Goal: Task Accomplishment & Management: Manage account settings

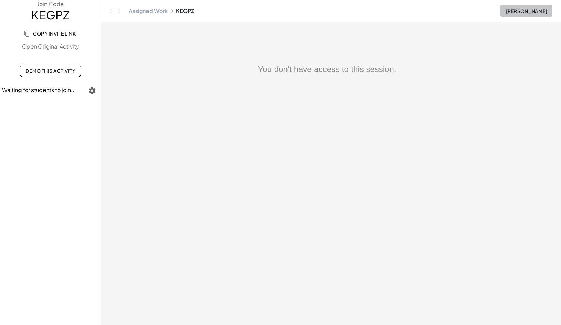
click at [535, 13] on span "[PERSON_NAME]" at bounding box center [526, 11] width 42 height 6
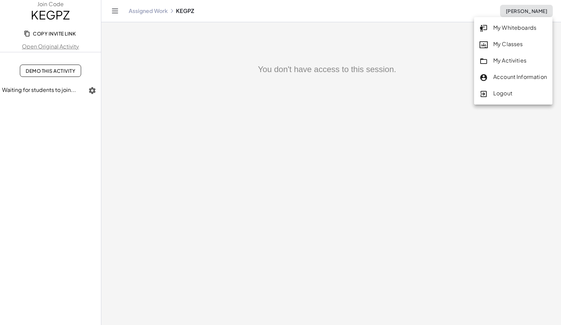
click at [528, 77] on div "Account Information" at bounding box center [512, 77] width 67 height 9
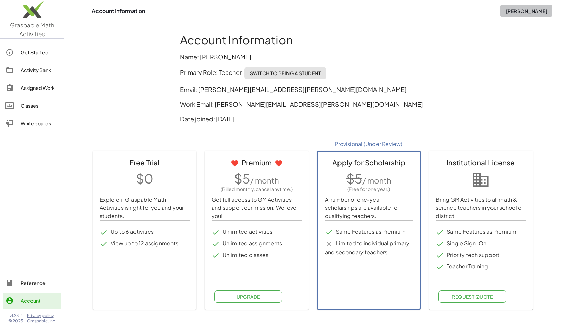
click at [529, 14] on button "[PERSON_NAME]" at bounding box center [526, 11] width 53 height 12
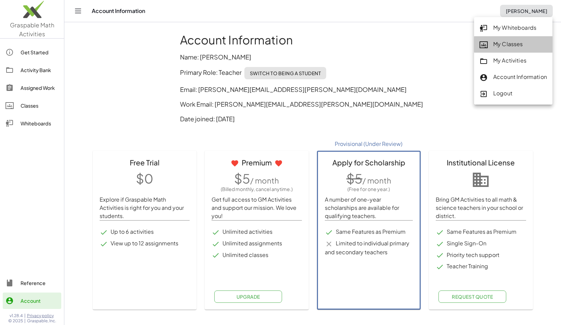
click at [523, 45] on div "My Classes" at bounding box center [512, 44] width 67 height 9
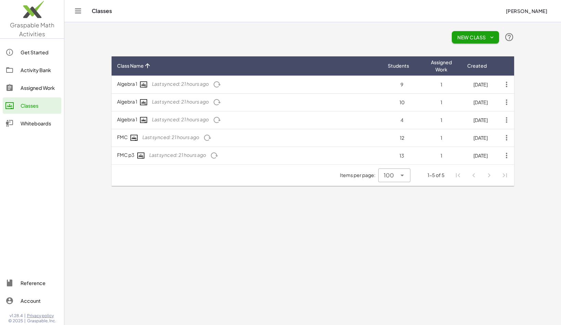
click at [215, 155] on icon "button" at bounding box center [214, 156] width 8 height 8
click at [211, 142] on button "button" at bounding box center [207, 138] width 16 height 16
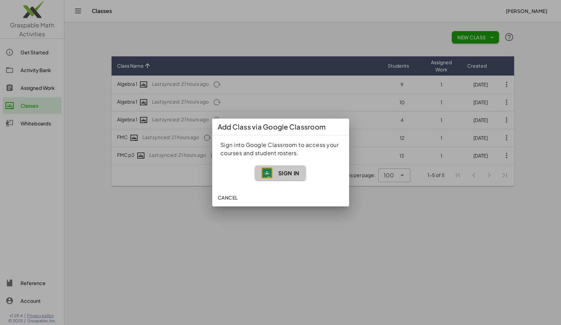
click at [281, 174] on span "Sign In" at bounding box center [288, 173] width 21 height 7
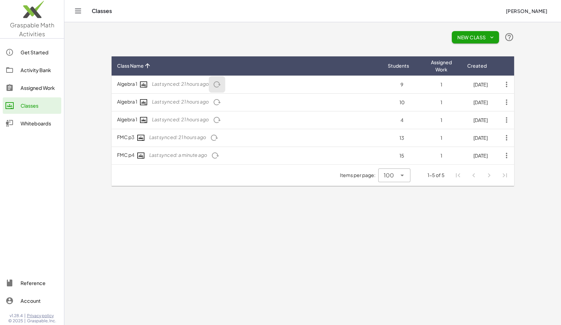
click at [219, 86] on icon "button" at bounding box center [217, 84] width 8 height 8
click at [219, 100] on icon "button" at bounding box center [217, 102] width 8 height 8
click at [218, 119] on icon "button" at bounding box center [217, 120] width 8 height 8
click at [215, 140] on icon "button" at bounding box center [214, 138] width 8 height 8
click at [41, 73] on div "Activity Bank" at bounding box center [40, 70] width 38 height 8
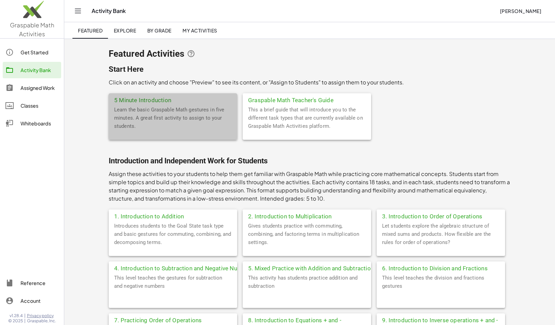
click at [184, 106] on div "Learn the basic Graspable Math gestures in five minutes. A great first activity…" at bounding box center [173, 123] width 129 height 34
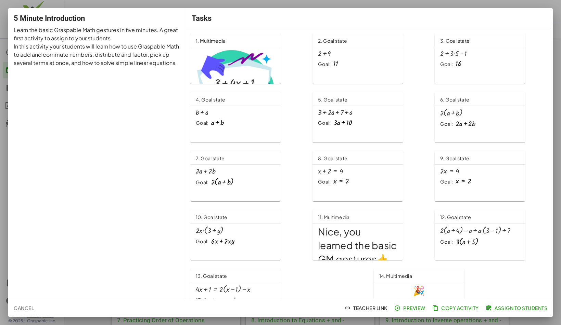
click at [236, 65] on img at bounding box center [235, 81] width 79 height 64
click at [360, 2] on div at bounding box center [280, 162] width 561 height 325
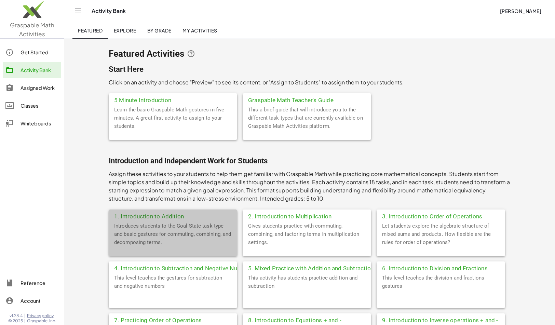
click at [176, 235] on div "Introduces students to the Goal State task type and basic gestures for commutin…" at bounding box center [173, 239] width 129 height 34
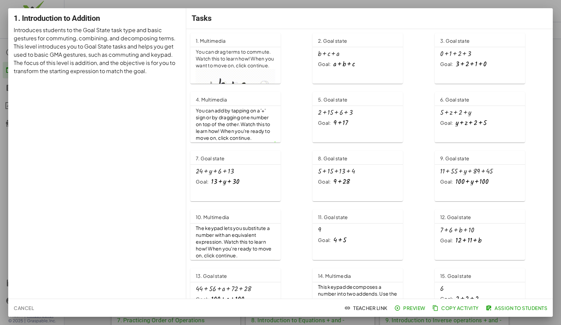
scroll to position [23, 0]
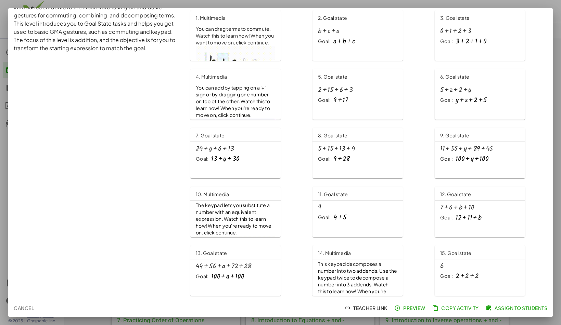
click at [513, 310] on span "Assign to Students" at bounding box center [517, 308] width 60 height 6
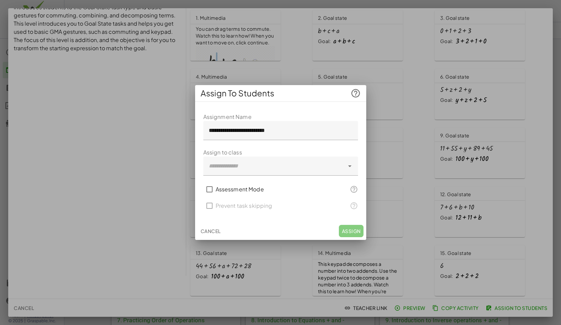
click at [349, 171] on div at bounding box center [349, 166] width 10 height 19
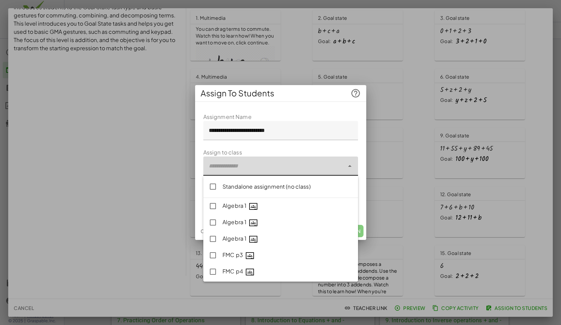
click at [231, 207] on div "Algebra 1" at bounding box center [287, 206] width 130 height 9
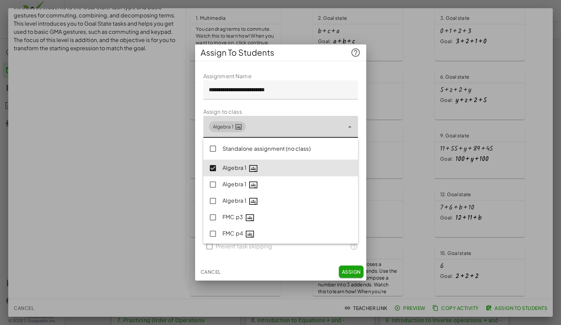
click at [237, 185] on div "Algebra 1" at bounding box center [287, 184] width 130 height 9
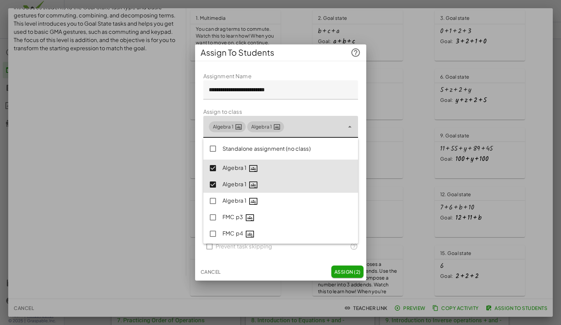
click at [234, 202] on div "Algebra 1" at bounding box center [287, 201] width 130 height 9
type input "**********"
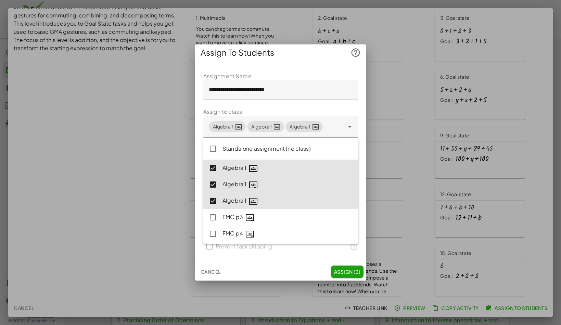
click at [350, 273] on span "Assign (3)" at bounding box center [346, 272] width 27 height 6
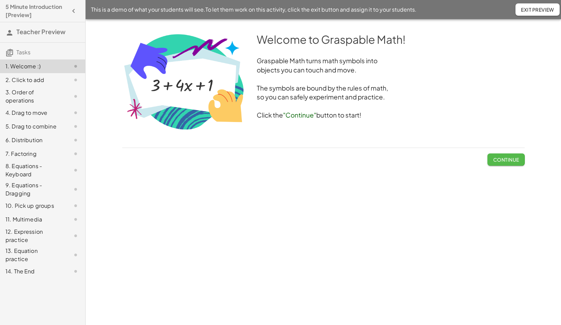
click at [510, 161] on span "Continue" at bounding box center [506, 160] width 26 height 6
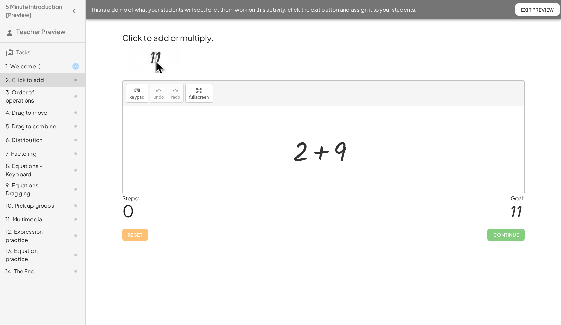
click at [321, 153] on div at bounding box center [325, 150] width 73 height 35
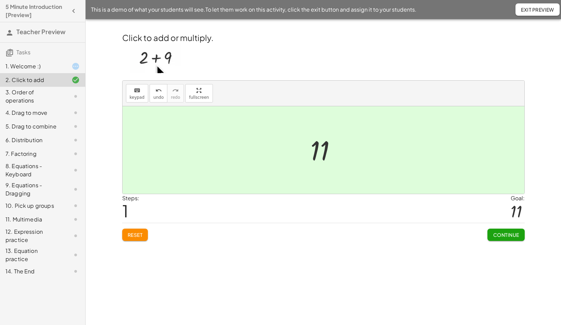
click at [498, 232] on span "Continue" at bounding box center [506, 235] width 26 height 6
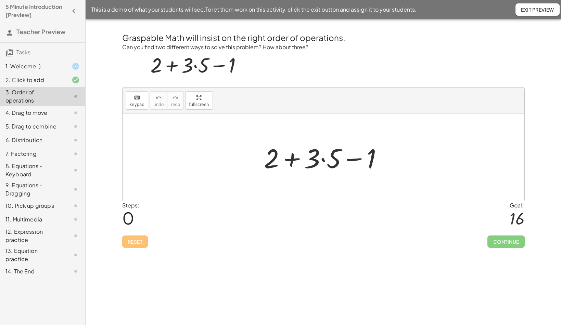
click at [323, 159] on div at bounding box center [325, 157] width 131 height 35
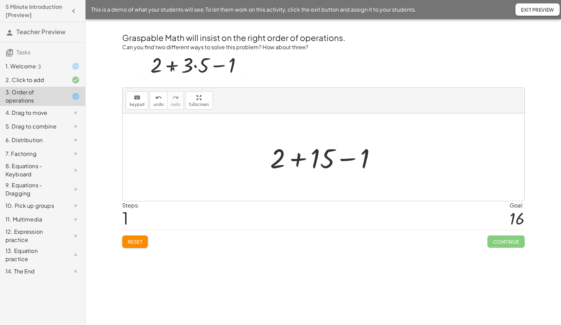
click at [344, 159] on div at bounding box center [325, 157] width 119 height 35
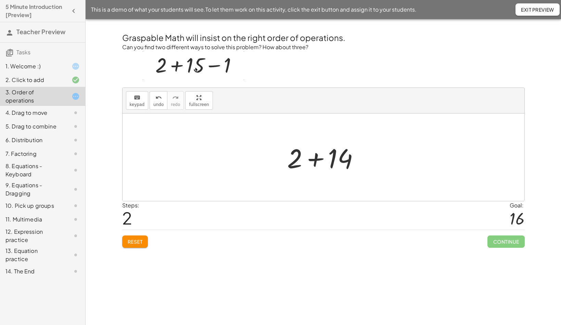
click at [317, 160] on div at bounding box center [326, 157] width 84 height 35
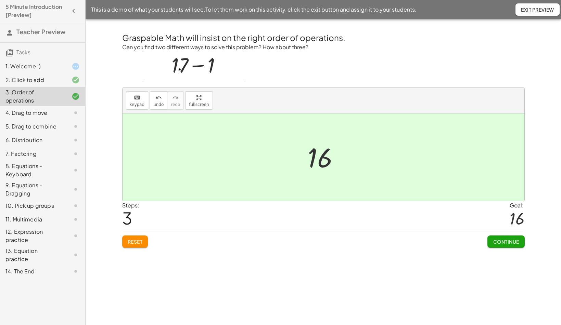
click at [143, 241] on span "Reset" at bounding box center [135, 242] width 15 height 6
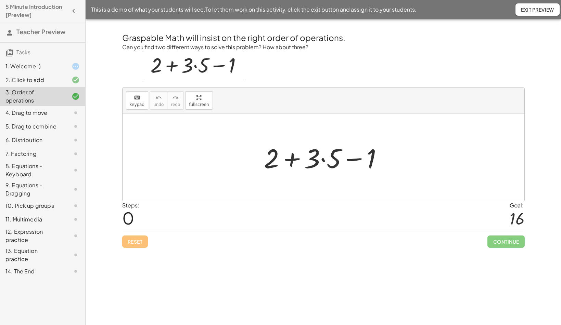
click at [356, 158] on div at bounding box center [325, 157] width 131 height 35
click at [292, 159] on div at bounding box center [325, 157] width 131 height 35
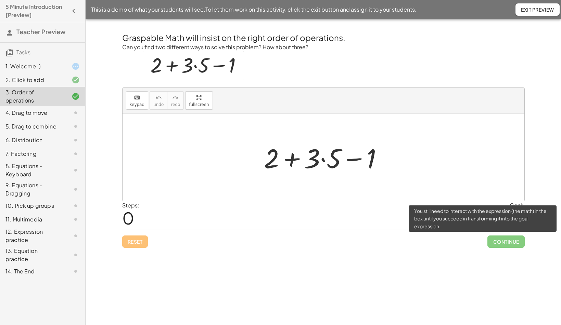
click at [509, 242] on span "Continue" at bounding box center [505, 242] width 37 height 12
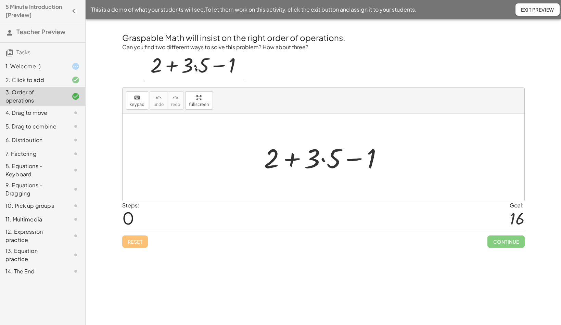
click at [49, 114] on div "4. Drag to move" at bounding box center [32, 113] width 55 height 8
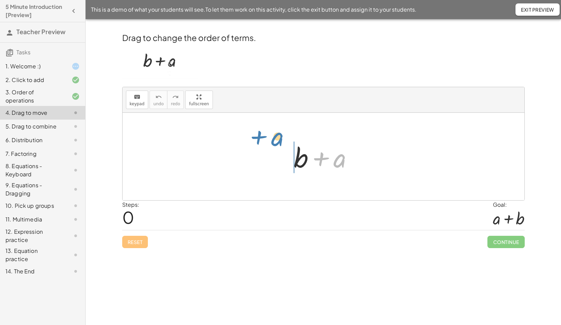
drag, startPoint x: 339, startPoint y: 161, endPoint x: 277, endPoint y: 140, distance: 65.9
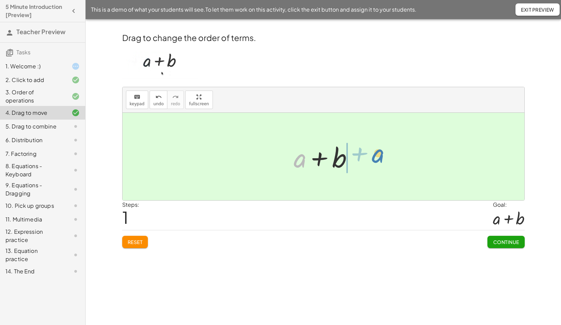
drag, startPoint x: 299, startPoint y: 162, endPoint x: 377, endPoint y: 158, distance: 78.5
click at [377, 158] on div "+ b + a + a + b + a" at bounding box center [323, 157] width 402 height 88
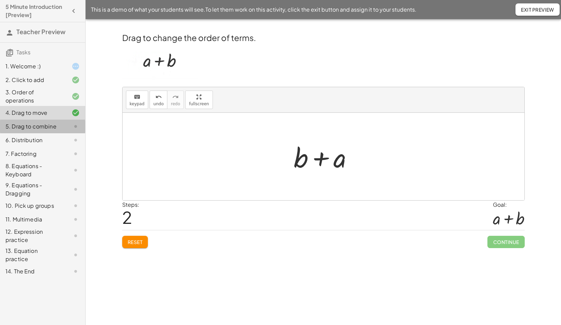
click at [48, 130] on div "5. Drag to combine" at bounding box center [32, 126] width 55 height 8
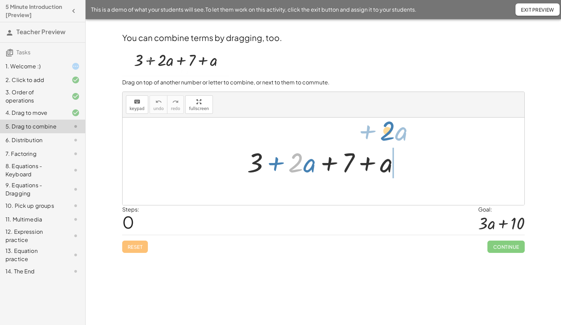
drag, startPoint x: 298, startPoint y: 164, endPoint x: 390, endPoint y: 132, distance: 97.0
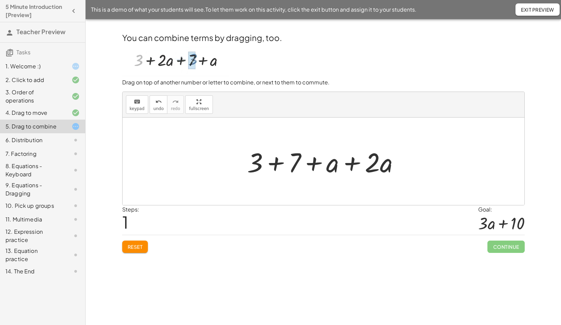
click at [351, 164] on div at bounding box center [326, 161] width 165 height 35
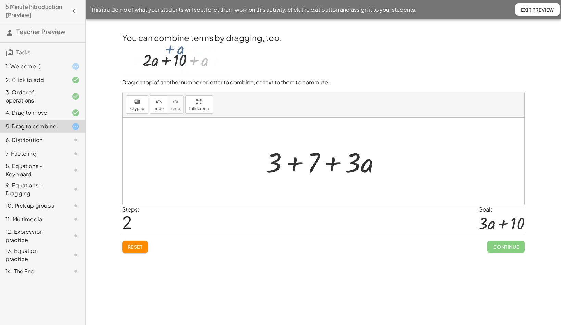
click at [300, 166] on div at bounding box center [325, 161] width 127 height 35
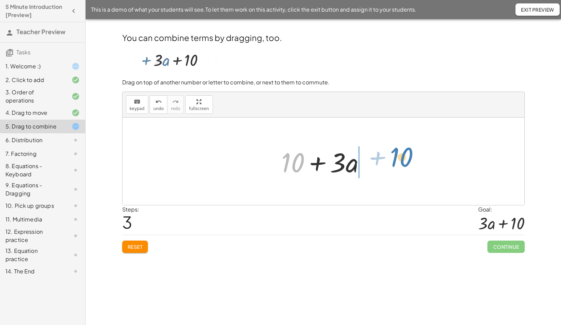
drag, startPoint x: 291, startPoint y: 160, endPoint x: 400, endPoint y: 156, distance: 108.9
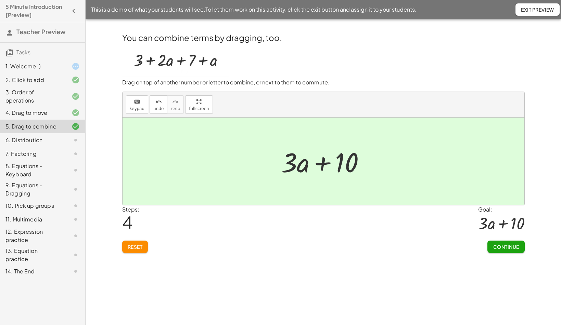
click at [42, 138] on div "6. Distribution" at bounding box center [32, 140] width 55 height 8
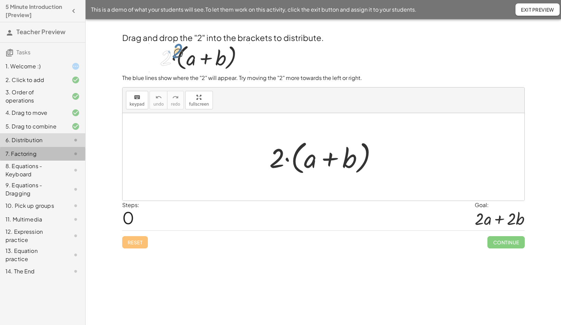
click at [41, 156] on div "7. Factoring" at bounding box center [32, 154] width 55 height 8
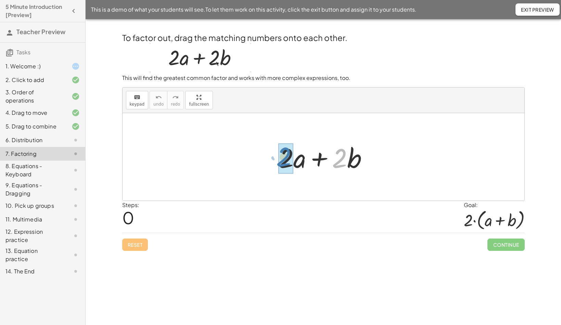
drag, startPoint x: 340, startPoint y: 163, endPoint x: 293, endPoint y: 155, distance: 47.3
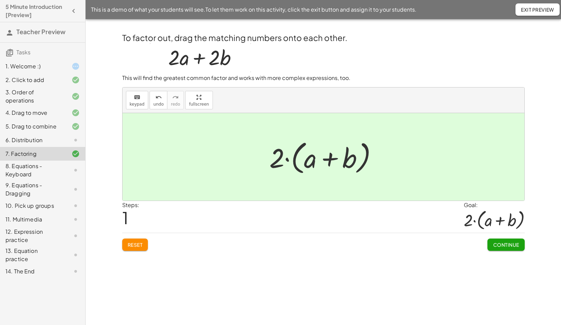
click at [328, 159] on div at bounding box center [326, 156] width 120 height 39
click at [278, 160] on div at bounding box center [326, 156] width 120 height 39
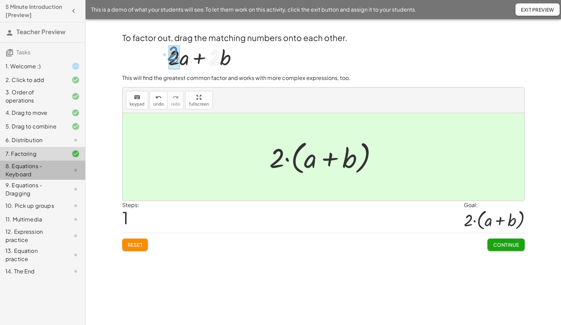
click at [39, 166] on div "8. Equations - Keyboard" at bounding box center [32, 170] width 55 height 16
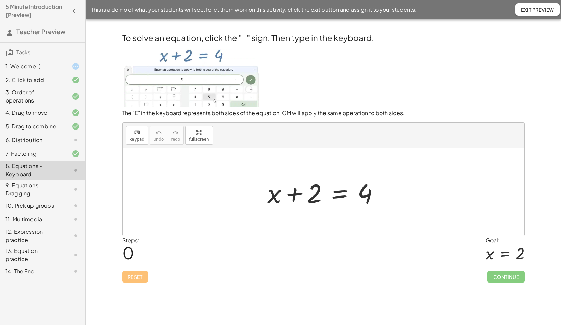
click at [548, 7] on span "Exit Preview" at bounding box center [537, 9] width 33 height 6
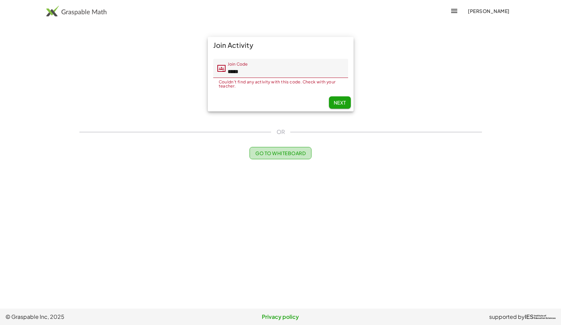
click at [288, 156] on span "Go to Whiteboard" at bounding box center [280, 153] width 50 height 6
